Goal: Transaction & Acquisition: Book appointment/travel/reservation

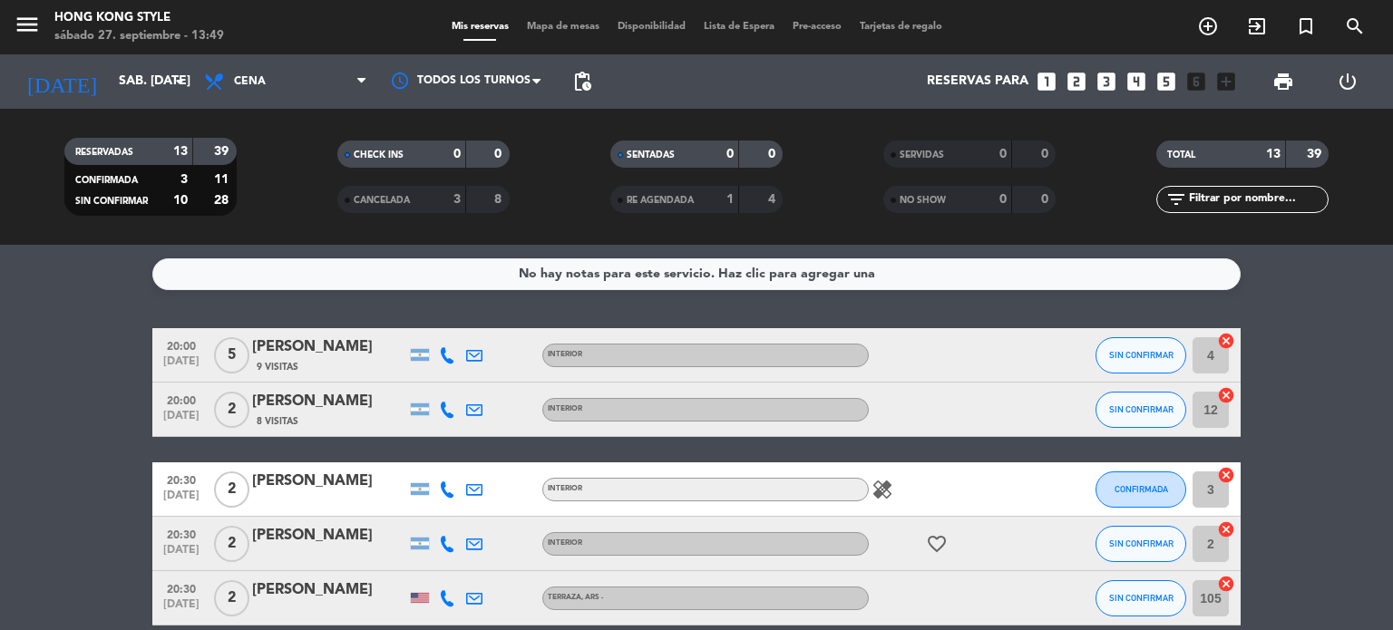
click at [528, 31] on span "Mapa de mesas" at bounding box center [563, 27] width 91 height 10
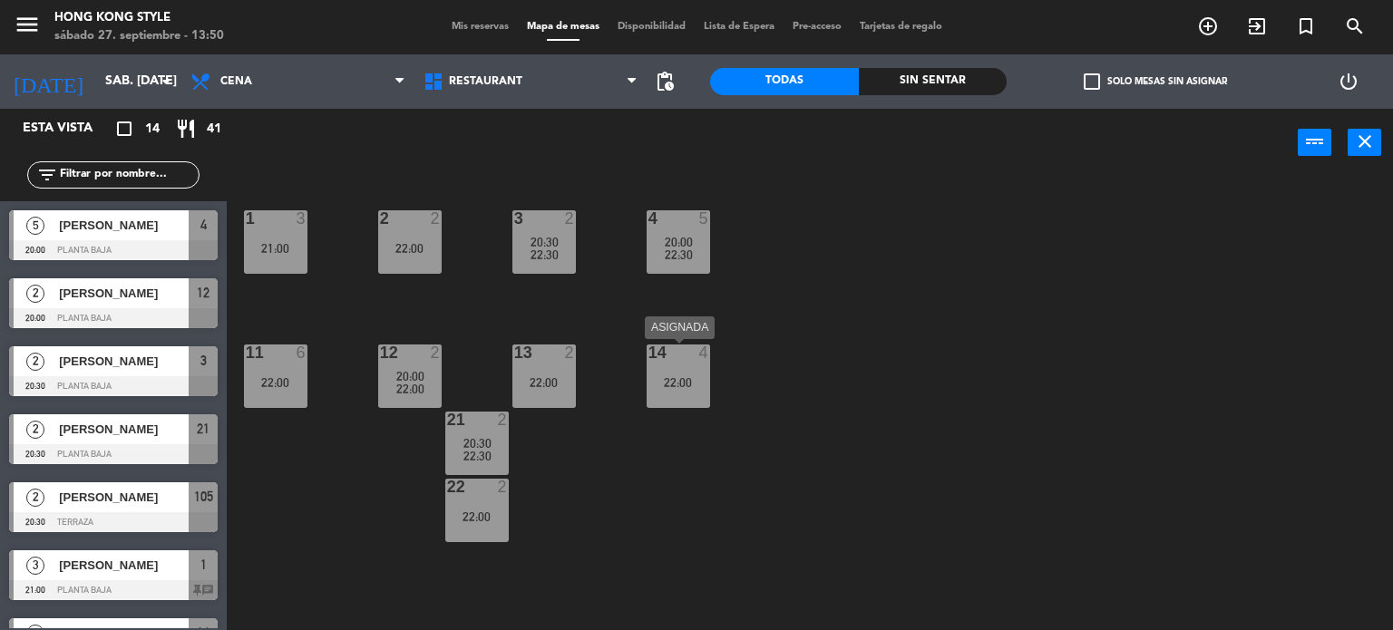
click at [669, 367] on div "14 4 22:00" at bounding box center [678, 376] width 63 height 63
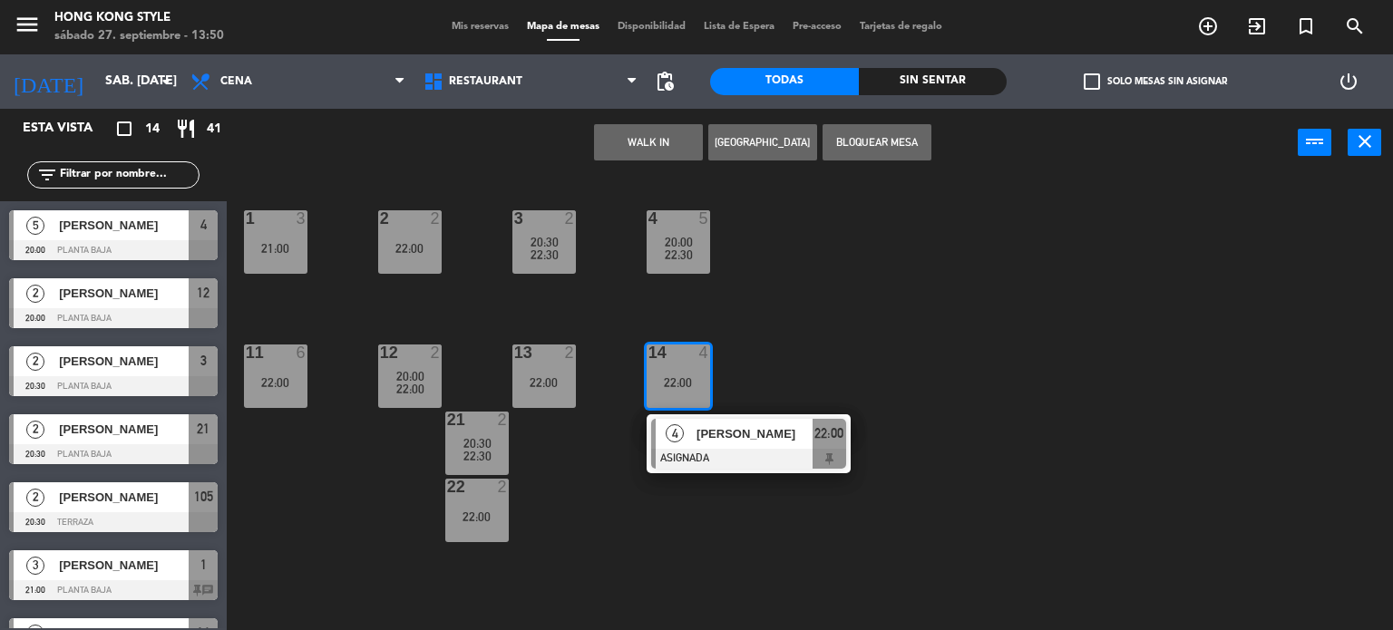
click at [743, 143] on button "[GEOGRAPHIC_DATA]" at bounding box center [762, 142] width 109 height 36
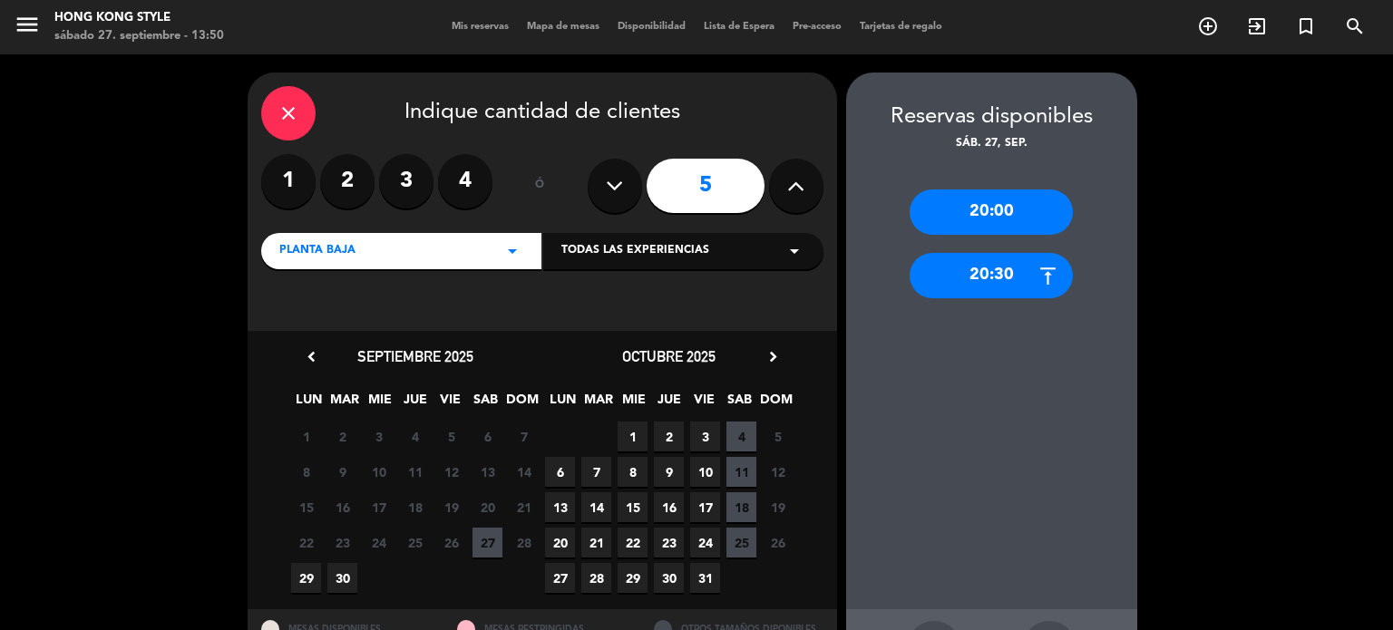
click at [623, 185] on button at bounding box center [615, 186] width 54 height 54
click at [622, 190] on icon at bounding box center [614, 185] width 17 height 27
drag, startPoint x: 622, startPoint y: 190, endPoint x: 634, endPoint y: 189, distance: 11.9
click at [634, 189] on button at bounding box center [615, 186] width 54 height 54
click at [454, 185] on label "4" at bounding box center [465, 181] width 54 height 54
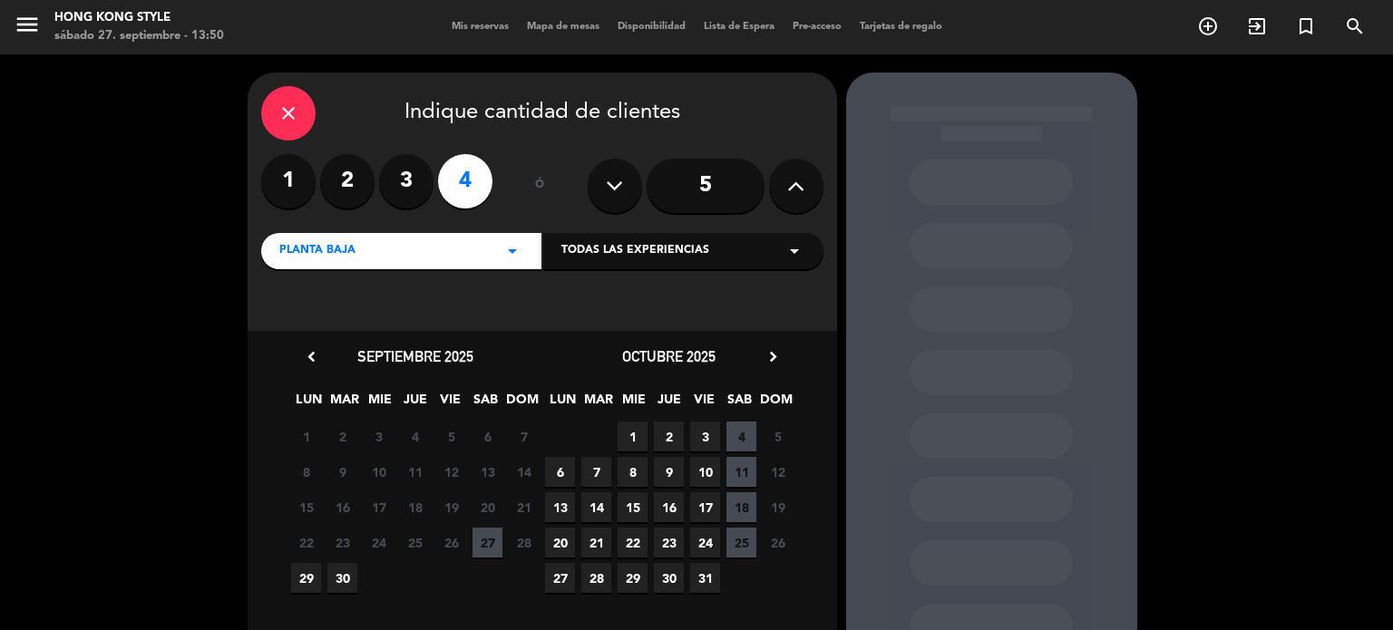
click at [490, 545] on span "27" at bounding box center [488, 543] width 30 height 30
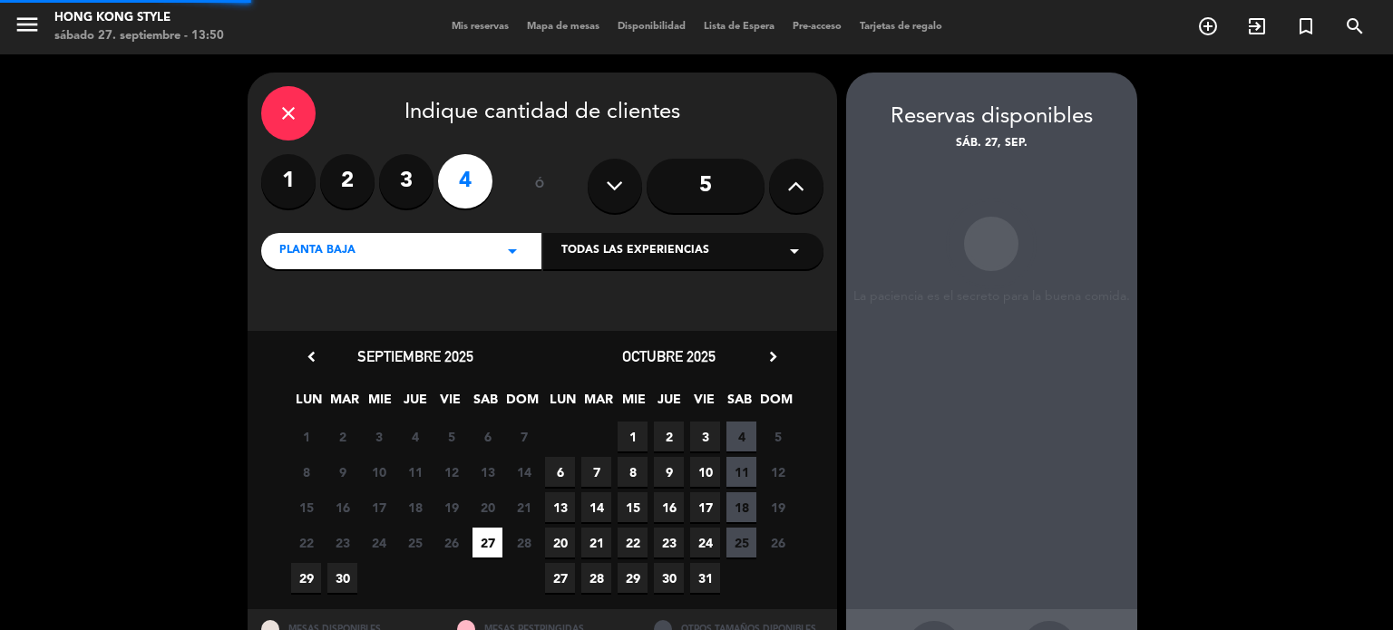
scroll to position [73, 0]
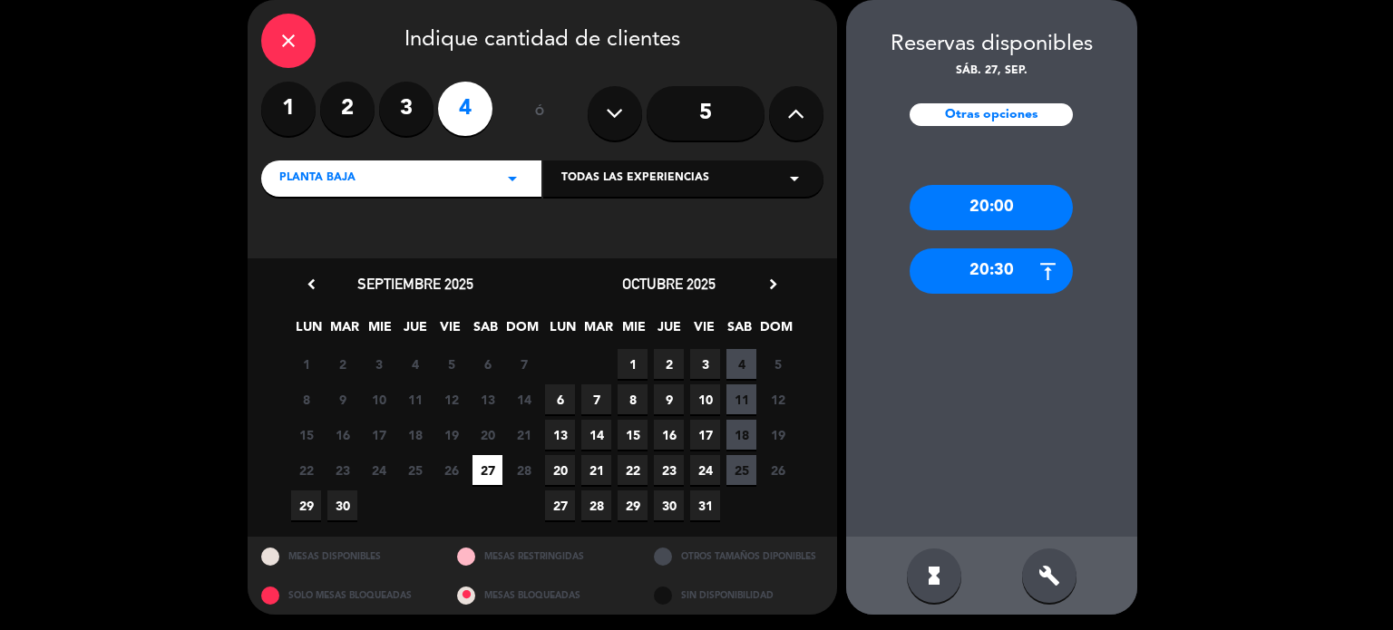
click at [944, 209] on div "20:00" at bounding box center [991, 207] width 163 height 45
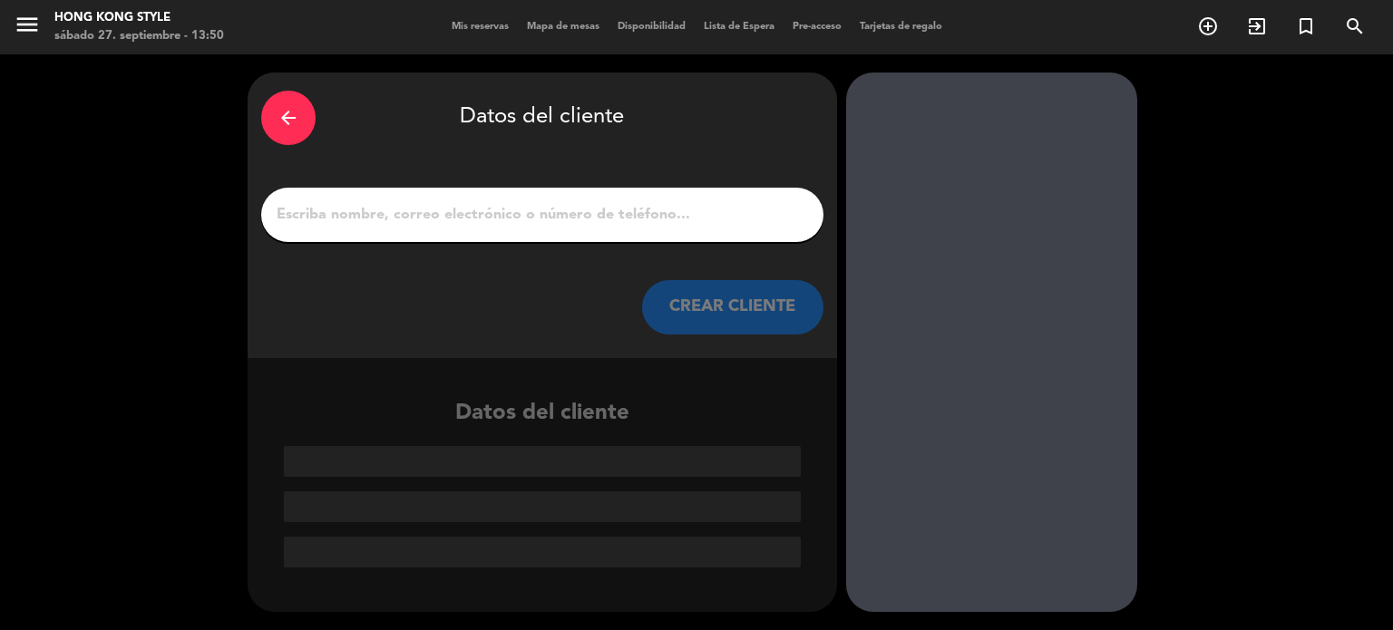
click at [676, 212] on input "1" at bounding box center [542, 214] width 535 height 25
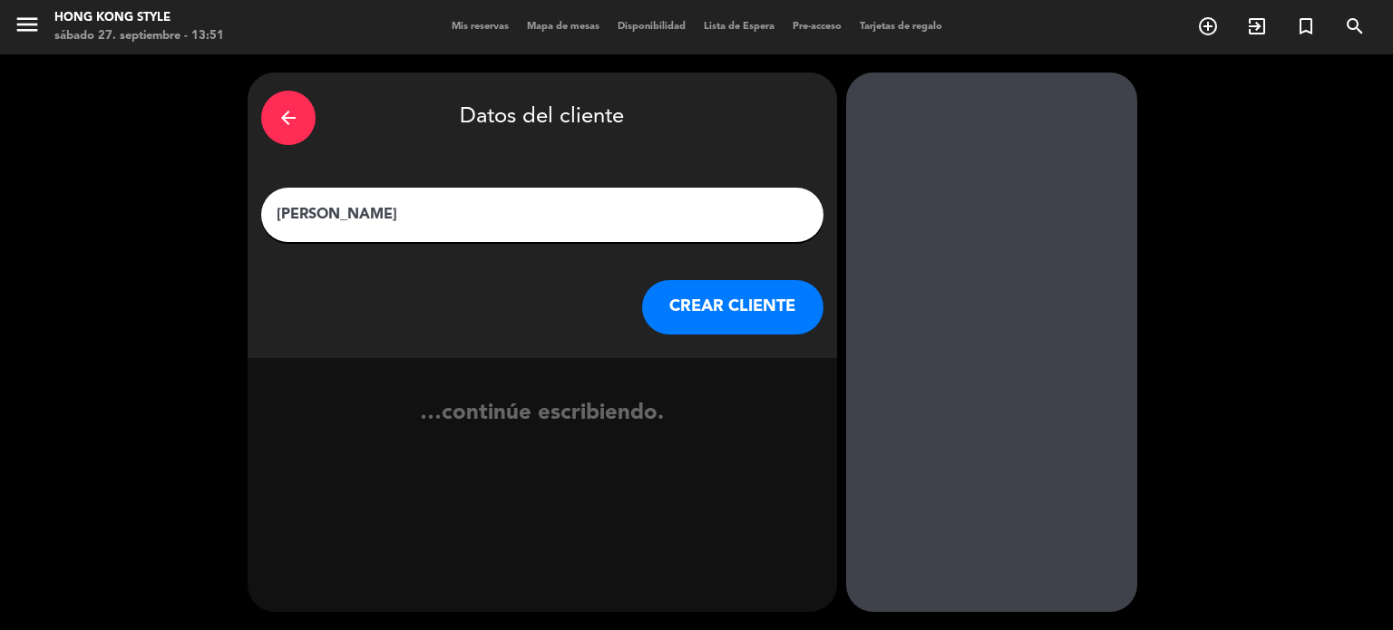
type input "[PERSON_NAME]"
click at [747, 307] on button "CREAR CLIENTE" at bounding box center [732, 307] width 181 height 54
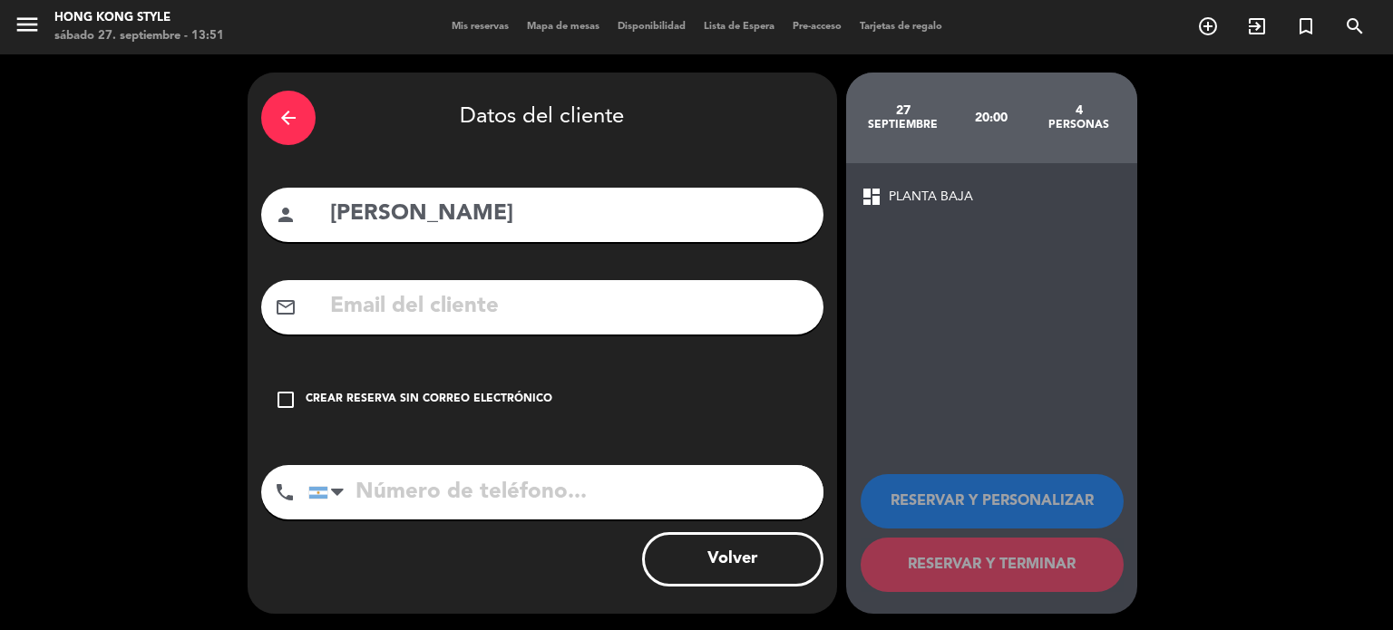
click at [412, 508] on input "tel" at bounding box center [565, 492] width 515 height 54
type input "1164758724"
click at [288, 407] on icon "check_box_outline_blank" at bounding box center [286, 400] width 22 height 22
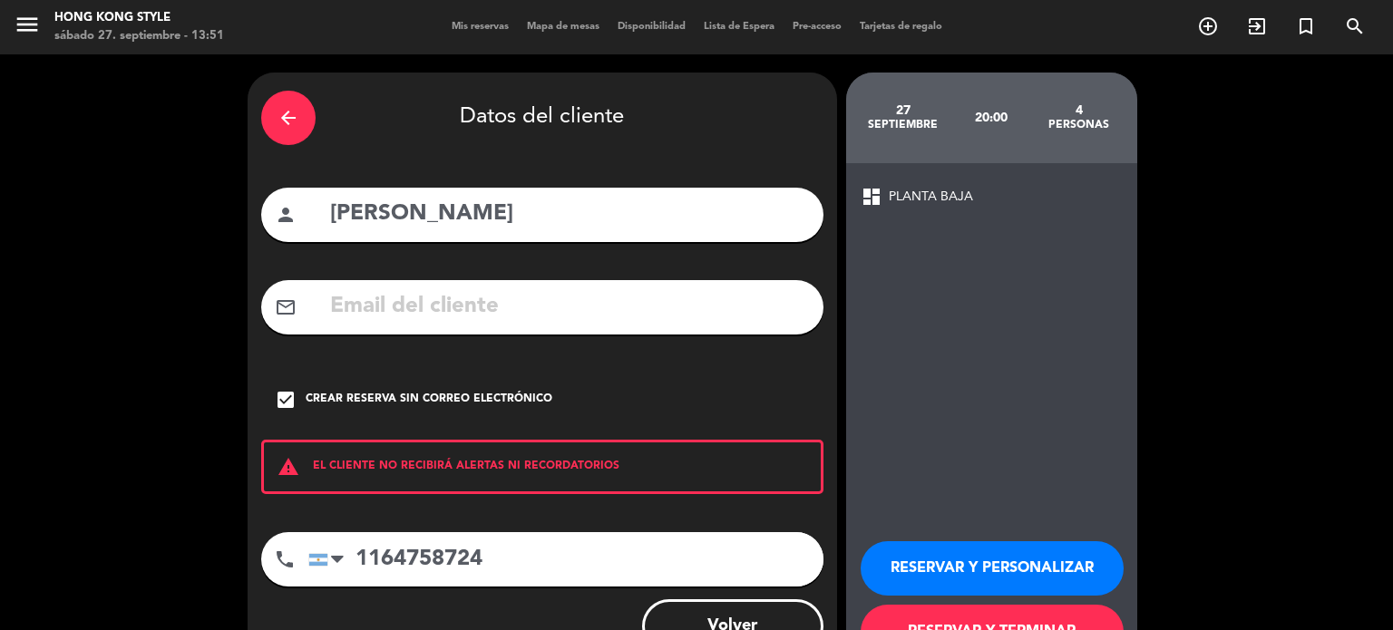
click at [1223, 453] on div "arrow_back Datos del cliente person [PERSON_NAME] mail_outline check_box Crear …" at bounding box center [696, 376] width 1393 height 645
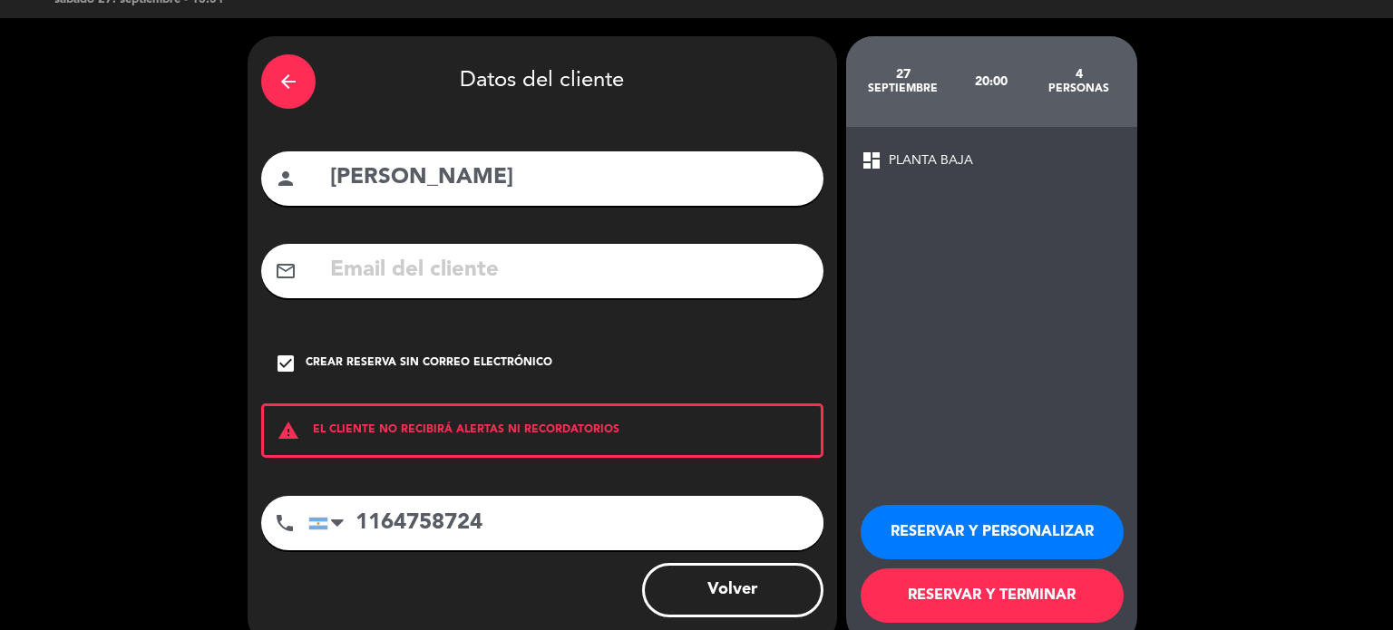
scroll to position [69, 0]
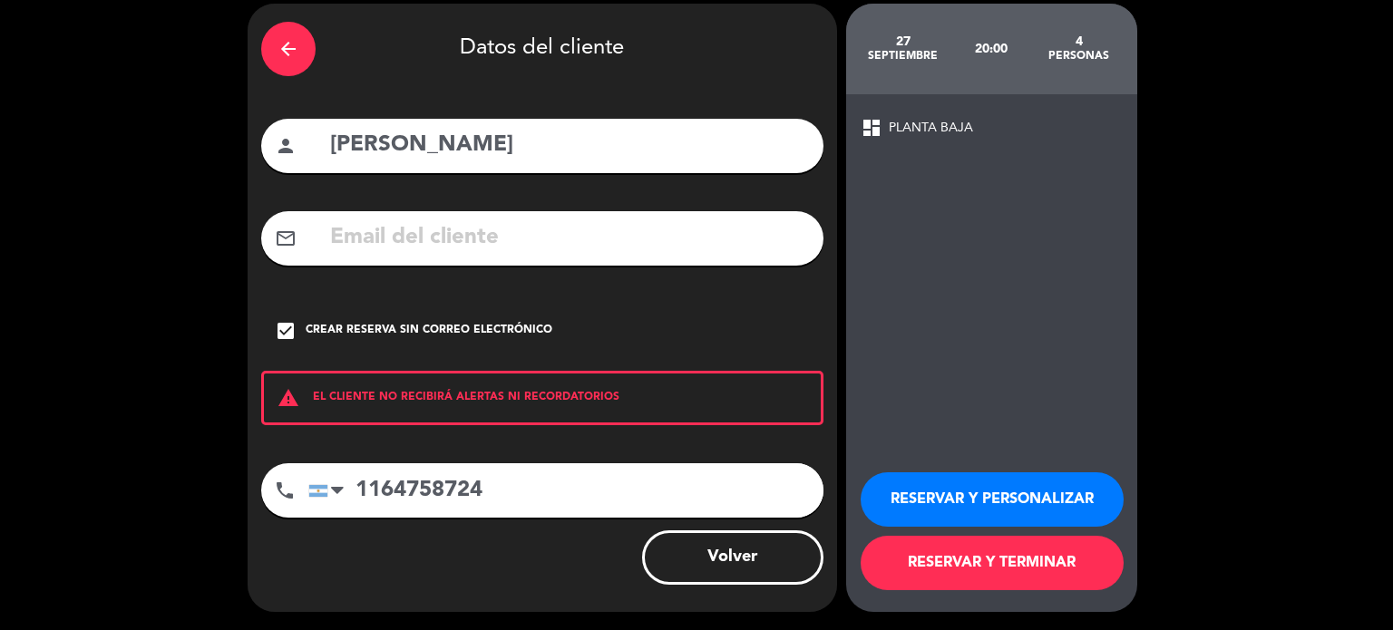
click at [1020, 553] on button "RESERVAR Y TERMINAR" at bounding box center [992, 563] width 263 height 54
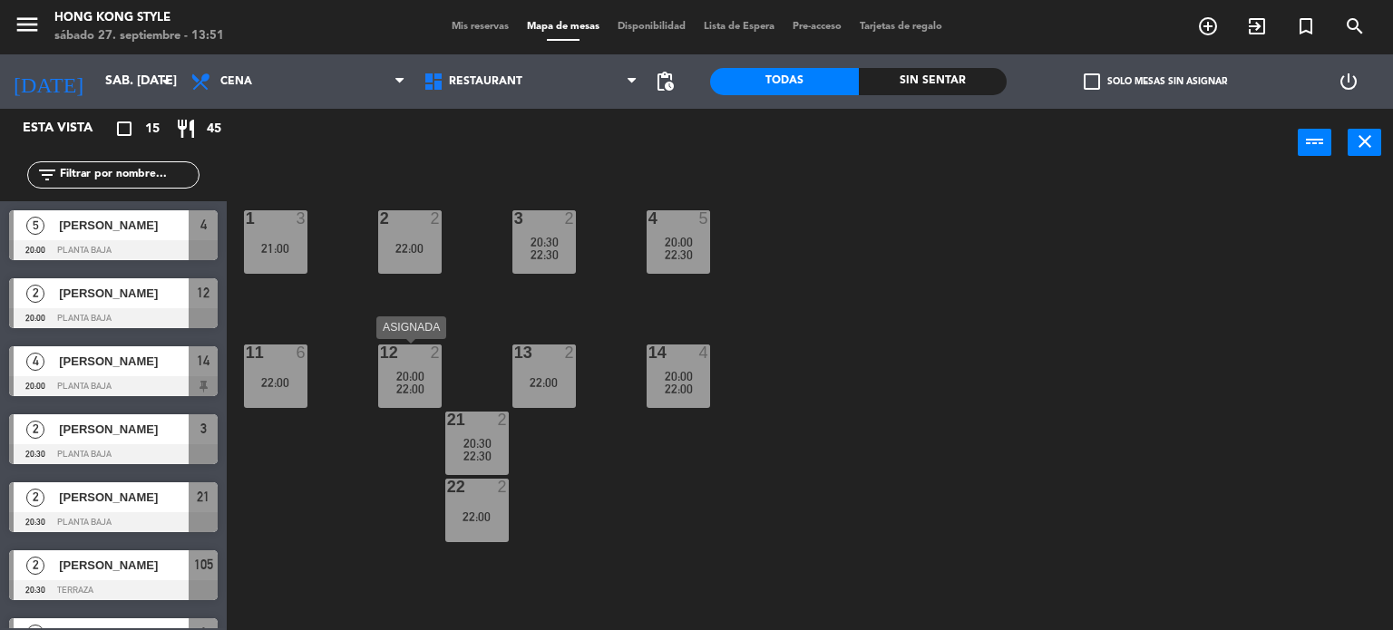
click at [403, 384] on span "22:00" at bounding box center [410, 389] width 28 height 15
